Goal: Communication & Community: Answer question/provide support

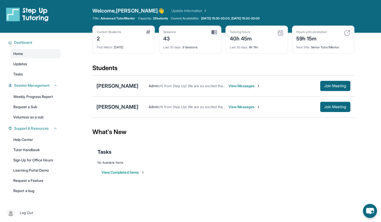
click at [244, 85] on span "View Messages" at bounding box center [244, 85] width 32 height 5
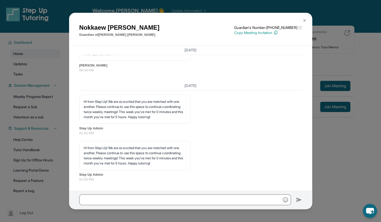
scroll to position [6284, 0]
click at [87, 201] on input "text" at bounding box center [184, 199] width 211 height 11
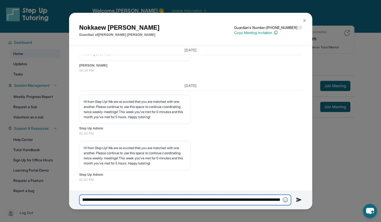
scroll to position [0, 143]
type input "**********"
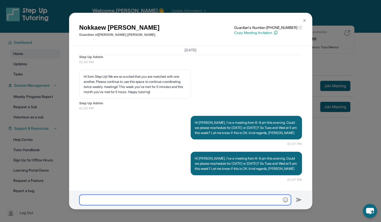
scroll to position [6366, 0]
click at [304, 20] on img at bounding box center [304, 20] width 4 height 4
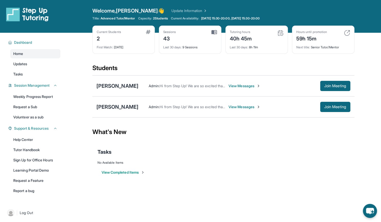
click at [239, 105] on span "View Messages" at bounding box center [244, 106] width 32 height 5
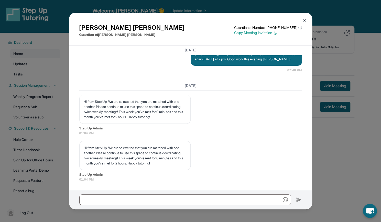
scroll to position [6341, 0]
click at [101, 200] on input "text" at bounding box center [184, 199] width 211 height 11
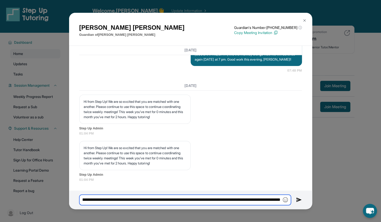
scroll to position [0, 304]
type input "**********"
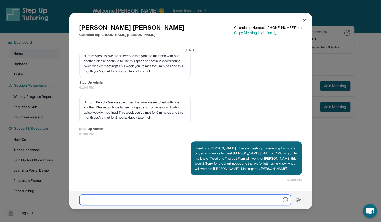
scroll to position [6387, 0]
click at [305, 19] on img at bounding box center [304, 20] width 4 height 4
